Goal: Transaction & Acquisition: Download file/media

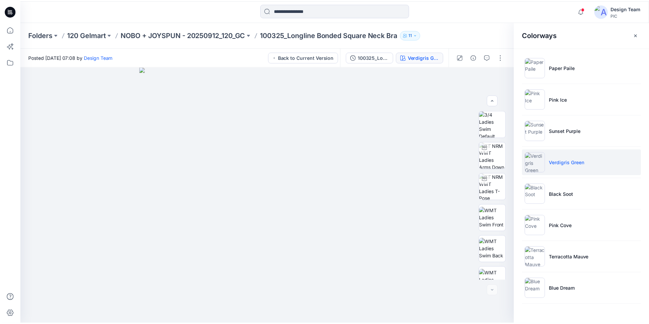
scroll to position [170, 0]
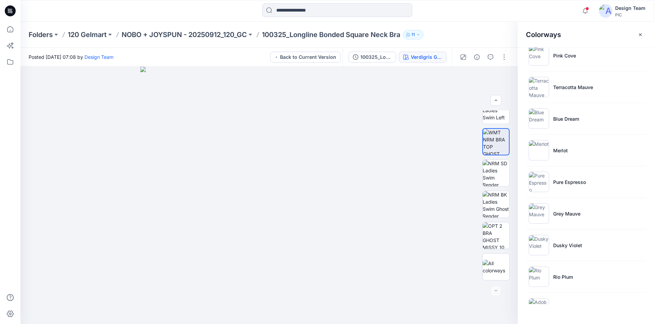
click at [9, 11] on icon at bounding box center [10, 10] width 11 height 11
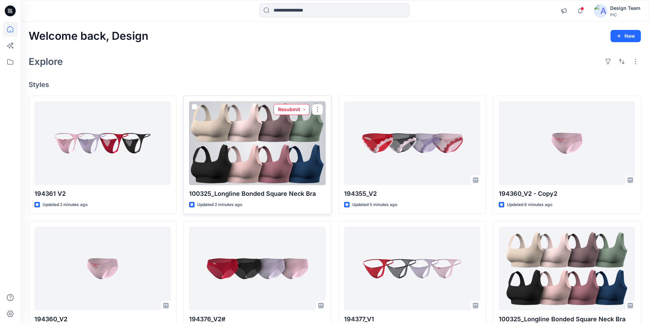
click at [306, 104] on button "Resubmit" at bounding box center [291, 109] width 36 height 11
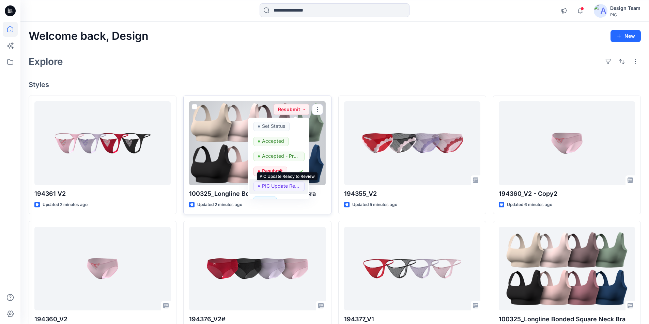
click at [287, 182] on p "PIC Update Ready to Review" at bounding box center [281, 186] width 38 height 9
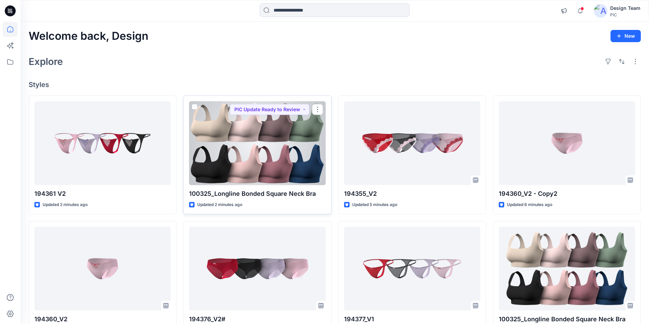
click at [276, 138] on div at bounding box center [257, 143] width 136 height 84
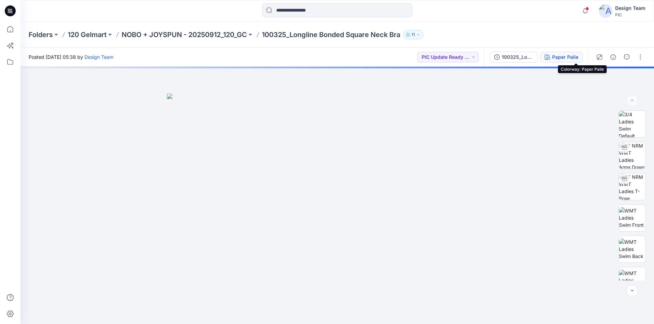
click at [578, 59] on div "Paper Paile" at bounding box center [565, 56] width 26 height 7
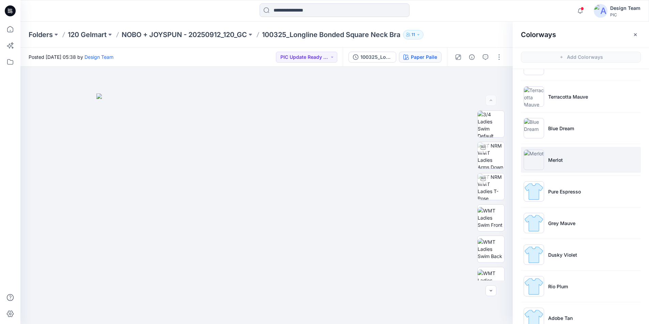
scroll to position [170, 0]
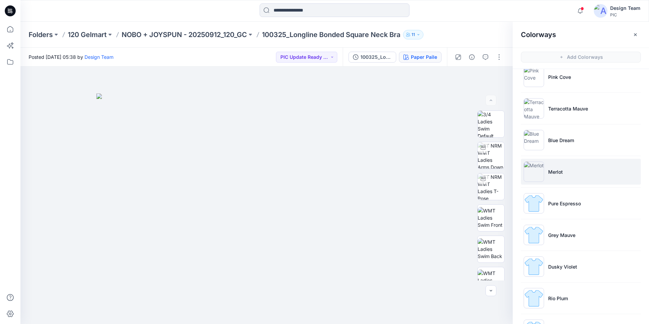
click at [553, 172] on p "Merlot" at bounding box center [555, 172] width 15 height 7
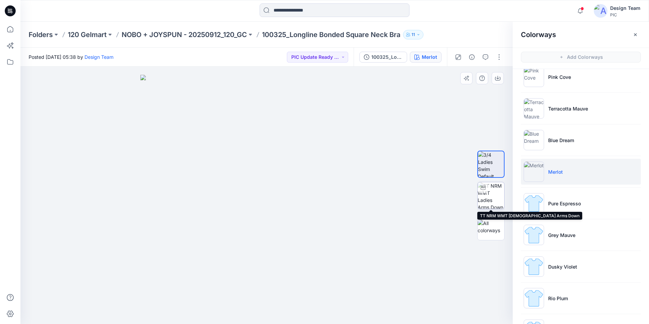
click at [488, 190] on img at bounding box center [490, 195] width 27 height 27
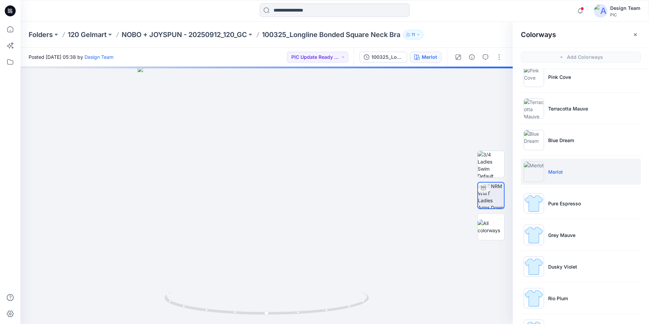
click at [10, 12] on icon at bounding box center [10, 10] width 11 height 11
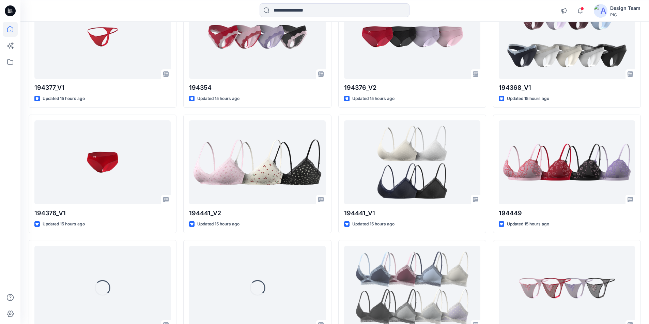
scroll to position [1016, 0]
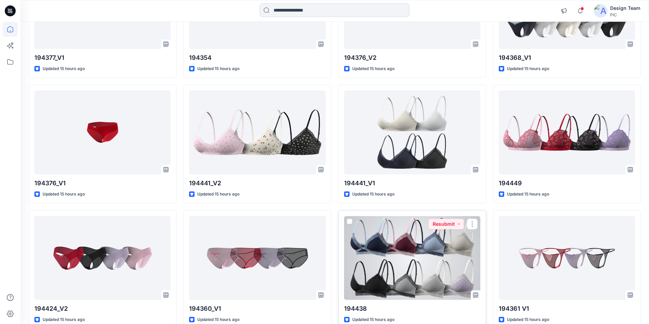
click at [456, 216] on div at bounding box center [412, 258] width 136 height 84
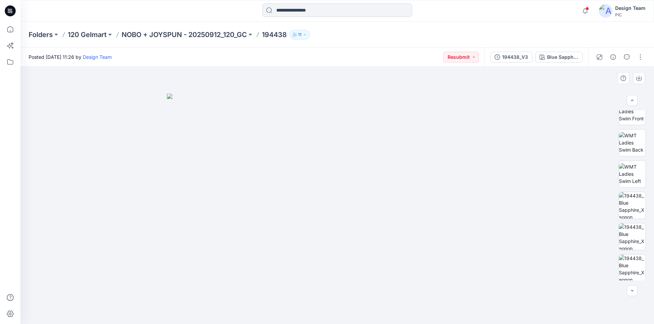
scroll to position [139, 0]
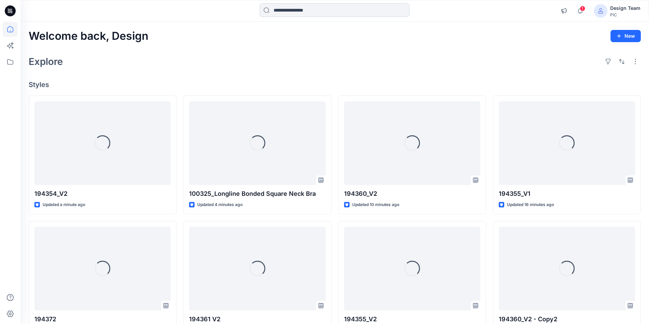
click at [324, 11] on input at bounding box center [334, 10] width 150 height 14
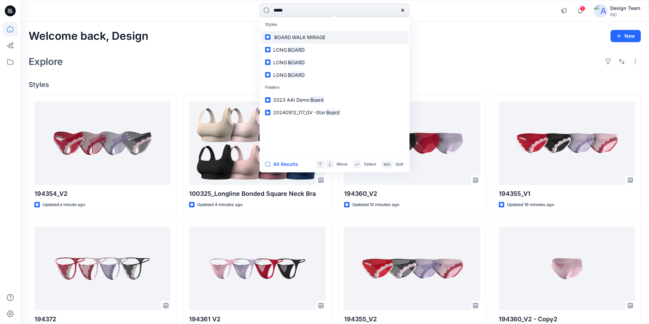
type input "*****"
click at [309, 34] on span "WALK MIRAGE" at bounding box center [308, 37] width 33 height 6
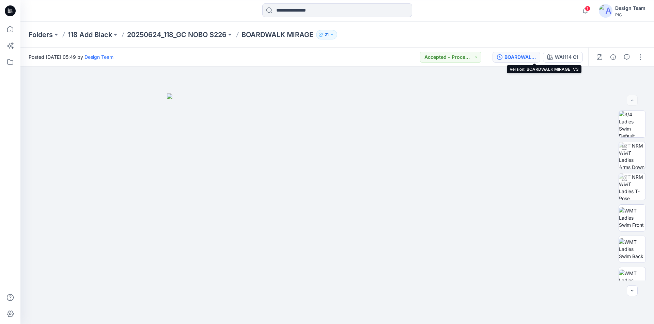
click at [536, 57] on div "BOARDWALK MIRAGE _V3" at bounding box center [519, 56] width 31 height 7
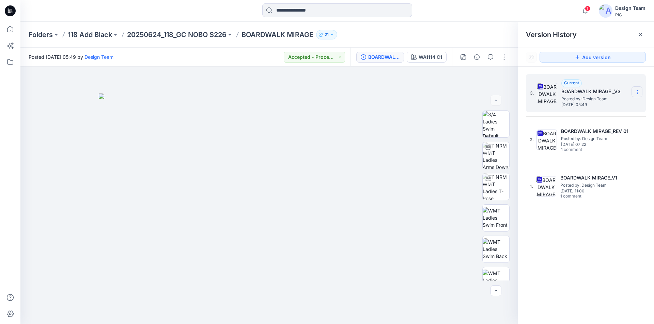
click at [635, 90] on icon at bounding box center [636, 92] width 5 height 5
click at [602, 105] on span "Download Source BW File" at bounding box center [602, 105] width 57 height 8
click at [203, 34] on p "20250624_118_GC NOBO S226" at bounding box center [176, 35] width 99 height 10
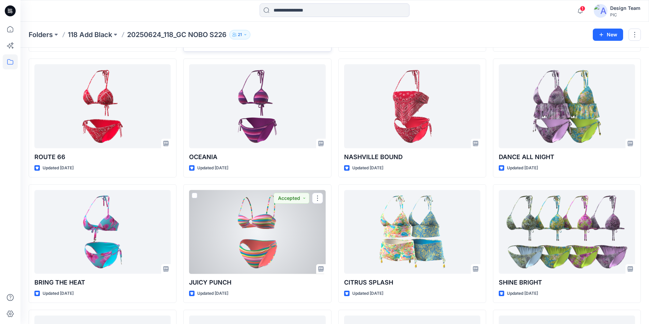
scroll to position [102, 0]
